Goal: Task Accomplishment & Management: Manage account settings

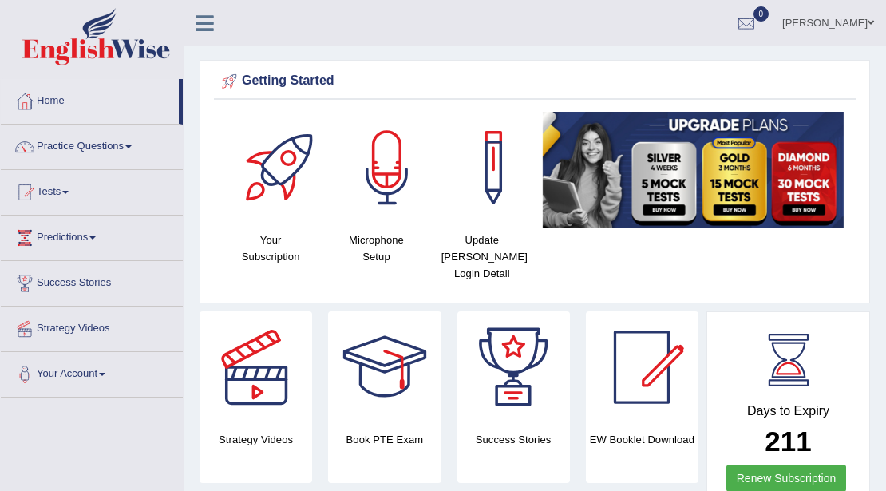
click at [853, 19] on link "Amanjot Kaur" at bounding box center [828, 21] width 116 height 42
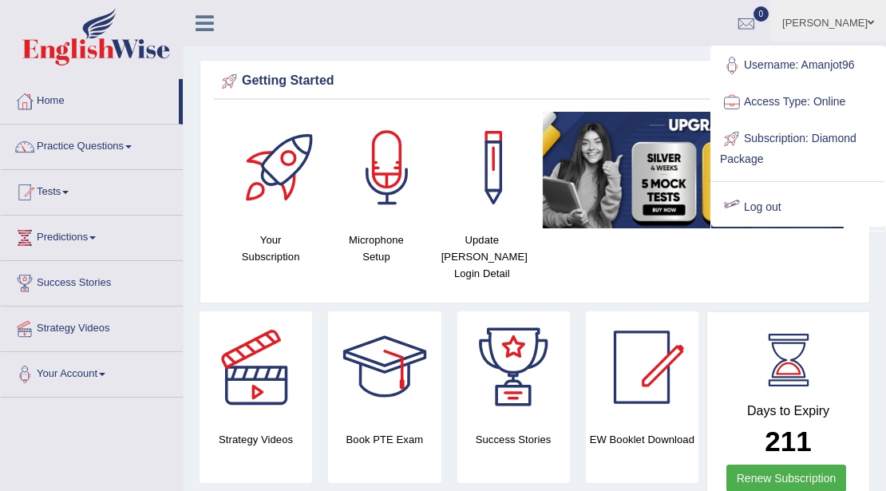
click at [768, 204] on link "Log out" at bounding box center [798, 207] width 172 height 37
